Goal: Check status: Check status

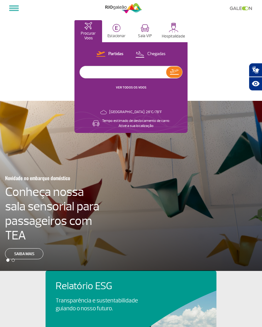
click at [213, 198] on div "Novidade no embarque doméstico Conheça nossa sala sensorial para passageiros co…" at bounding box center [137, 215] width 264 height 88
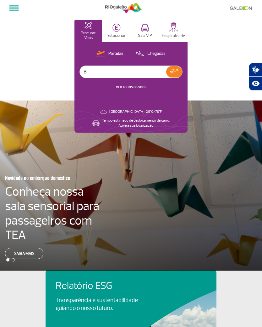
type input "B"
click at [176, 160] on div at bounding box center [134, 186] width 269 height 181
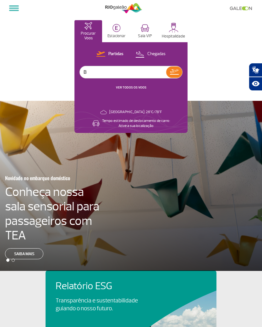
click at [137, 70] on input "B" at bounding box center [123, 72] width 87 height 12
type input "Nav"
click at [175, 74] on img at bounding box center [174, 71] width 9 height 5
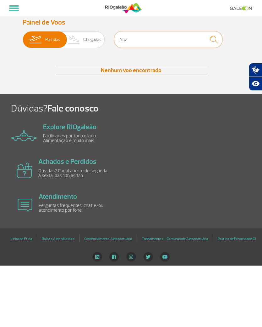
click at [149, 39] on input "Nav" at bounding box center [168, 39] width 109 height 17
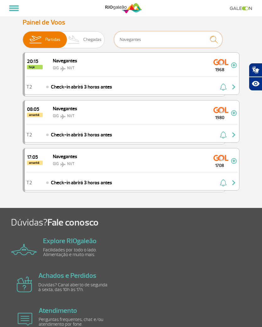
type input "Navegantes"
click at [227, 85] on img "button" at bounding box center [223, 87] width 7 height 8
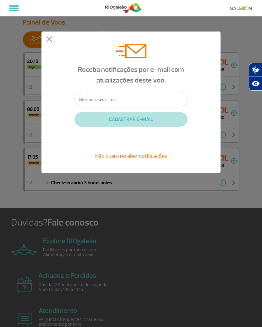
click at [133, 97] on input "text" at bounding box center [131, 99] width 113 height 15
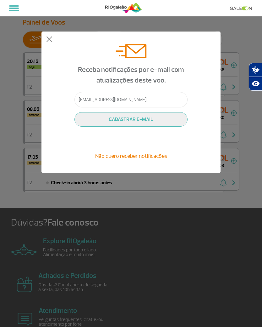
type input "[EMAIL_ADDRESS][DOMAIN_NAME]"
click at [158, 117] on button "CADASTRAR E-MAIL" at bounding box center [131, 119] width 113 height 14
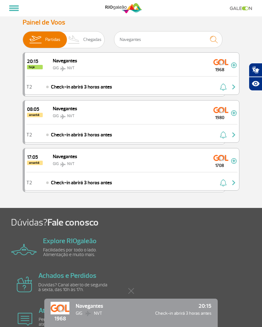
click at [232, 66] on img at bounding box center [234, 65] width 6 height 6
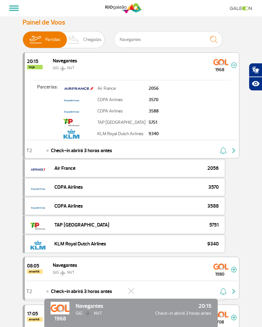
click at [228, 60] on img at bounding box center [221, 62] width 15 height 10
